Goal: Answer question/provide support

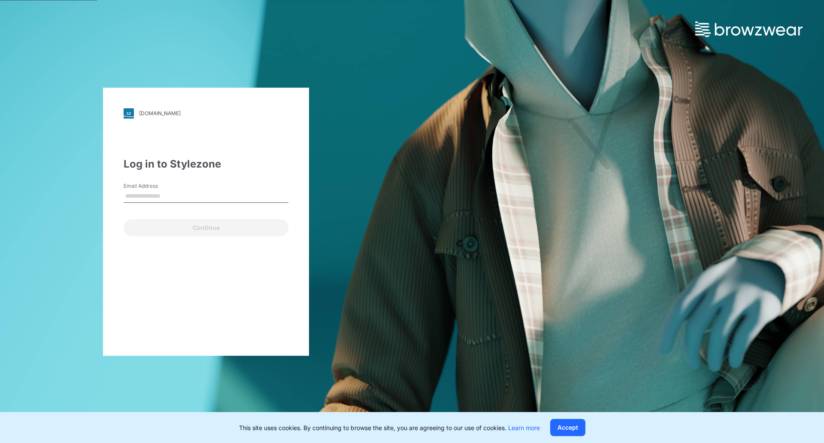
type input "**********"
click at [223, 227] on button "Continue" at bounding box center [206, 227] width 165 height 17
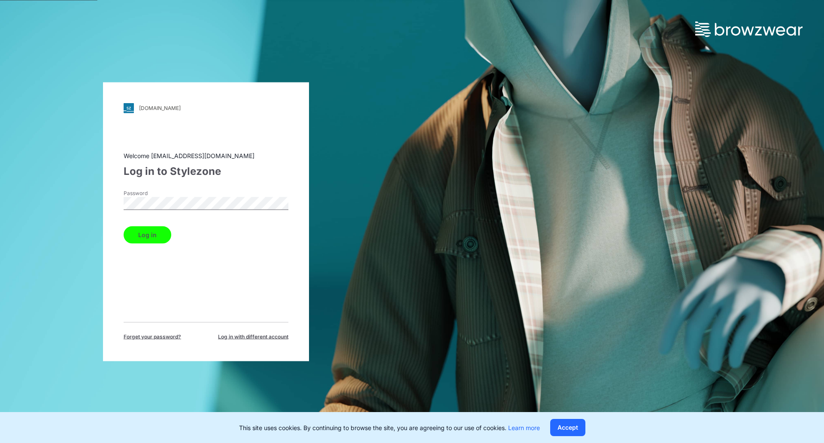
click at [146, 233] on button "Log in" at bounding box center [148, 234] width 48 height 17
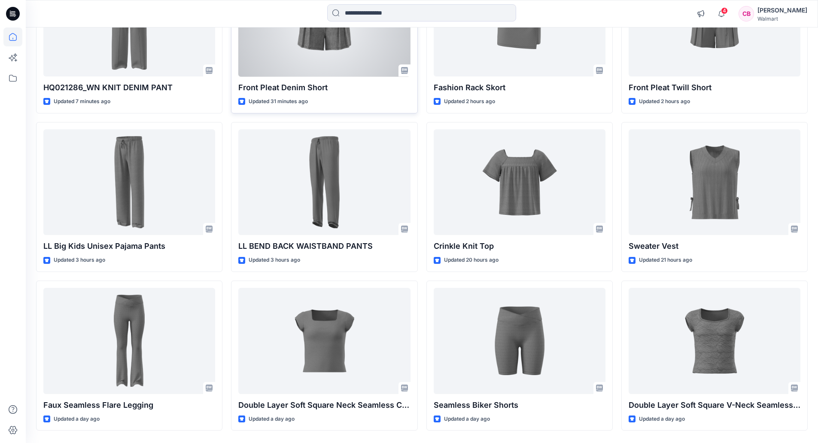
scroll to position [186, 0]
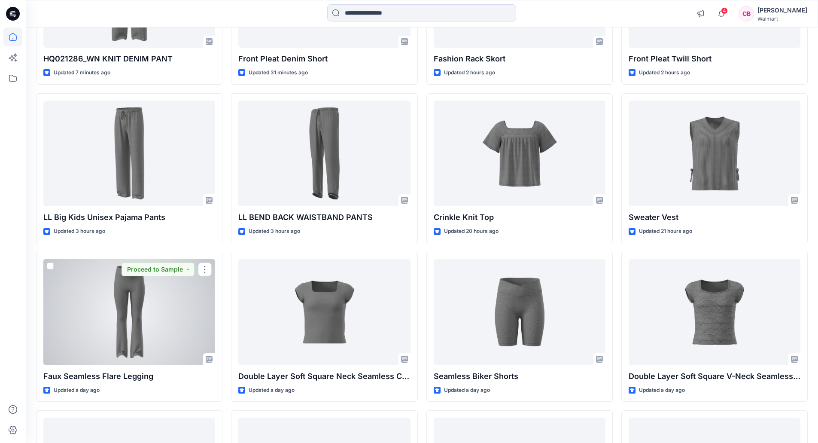
click at [166, 296] on div at bounding box center [129, 312] width 172 height 106
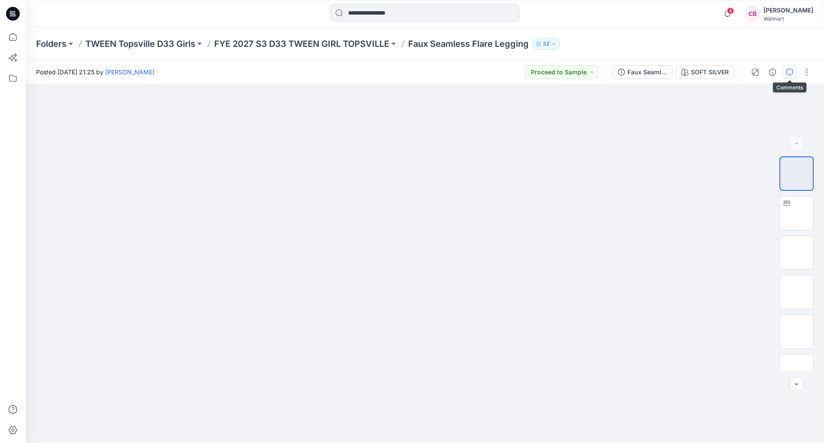
click at [788, 74] on icon "button" at bounding box center [790, 72] width 7 height 7
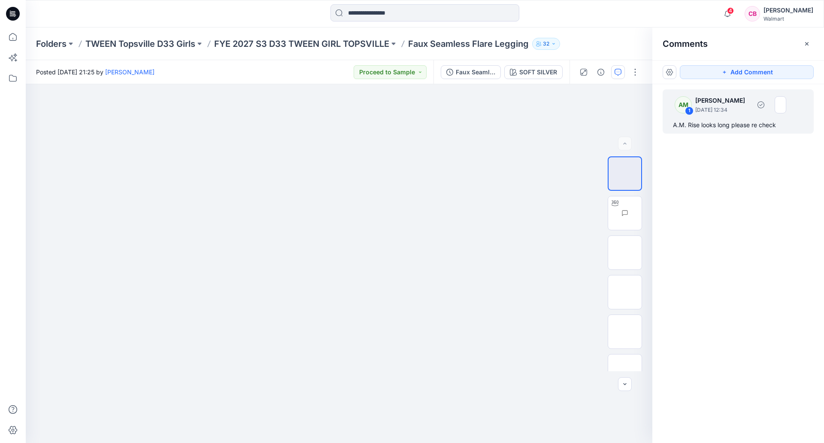
click at [755, 125] on div "A.M. Rise looks long please re check" at bounding box center [738, 125] width 131 height 10
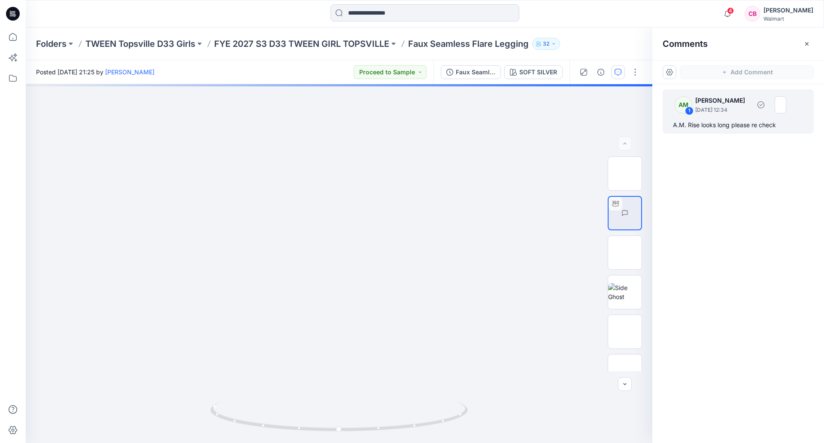
click at [735, 112] on p "[DATE] 12:34" at bounding box center [723, 110] width 55 height 9
click at [625, 252] on img at bounding box center [625, 252] width 0 height 0
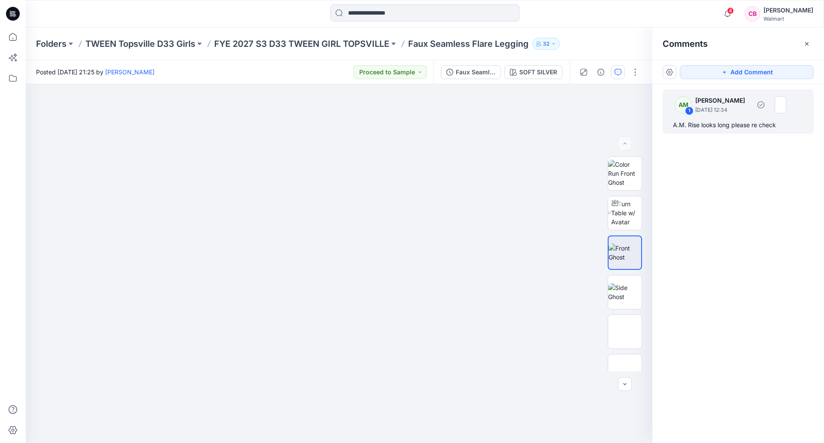
click at [736, 114] on div "AM 1 [PERSON_NAME] [DATE] 12:34" at bounding box center [727, 105] width 119 height 24
click at [624, 284] on img at bounding box center [624, 292] width 33 height 18
click at [625, 331] on img at bounding box center [625, 331] width 0 height 0
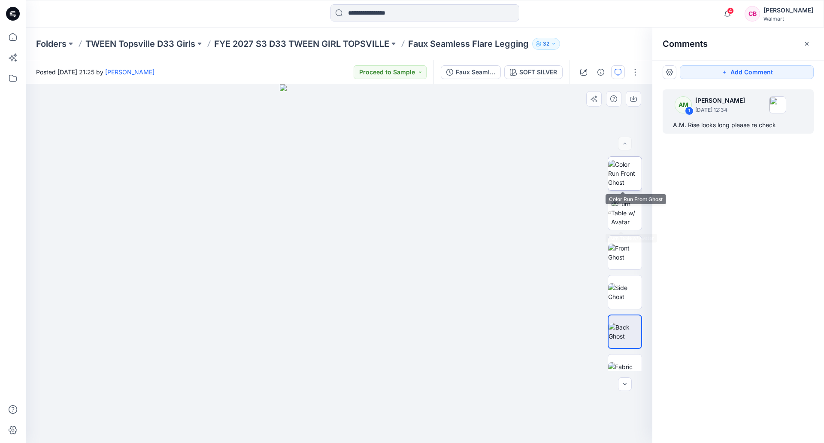
click at [621, 165] on img at bounding box center [624, 173] width 33 height 27
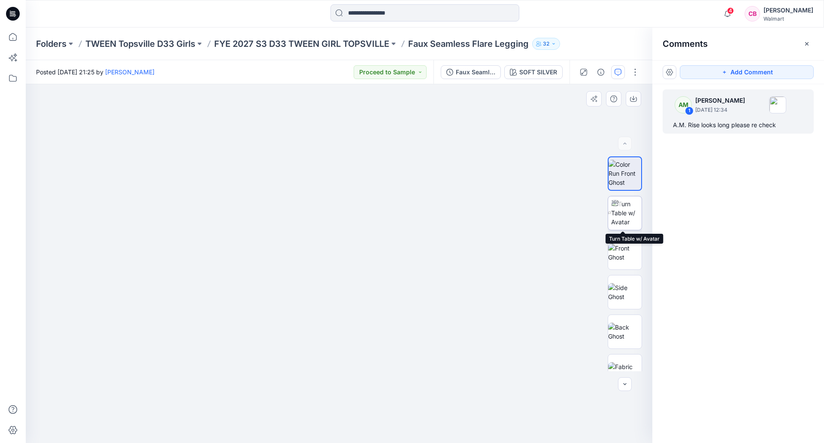
click at [620, 210] on img at bounding box center [626, 212] width 30 height 27
